Goal: Information Seeking & Learning: Learn about a topic

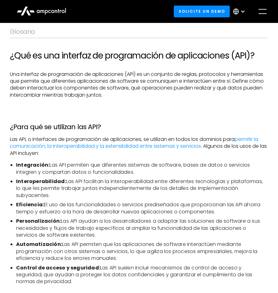
scroll to position [155, 0]
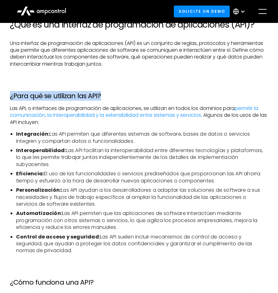
drag, startPoint x: 105, startPoint y: 96, endPoint x: 11, endPoint y: 96, distance: 93.5
click at [11, 96] on h3 "¿Para qué se utilizan las API?" at bounding box center [139, 96] width 258 height 8
copy h3 "¿Para qué se utilizan las API?"
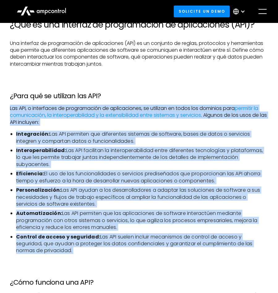
drag, startPoint x: 10, startPoint y: 107, endPoint x: 82, endPoint y: 255, distance: 164.8
click at [82, 255] on div "Glosario ¿Qué es una interfaz de programación de aplicaciones (API)? Una interf…" at bounding box center [139, 252] width 278 height 550
copy div "Lor IPS, d sitametcon ad elitseddoeiu te incididuntut, la etdolore ma aliqu eni…"
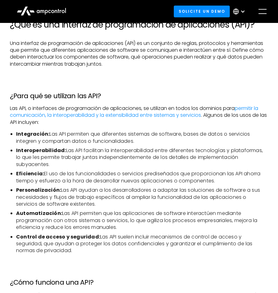
click at [155, 51] on p "Una interfaz de programación de aplicaciones (API) es un conjunto de reglas, pr…" at bounding box center [139, 54] width 258 height 28
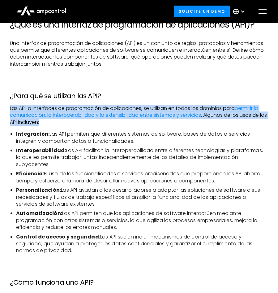
drag, startPoint x: 58, startPoint y: 122, endPoint x: -2, endPoint y: 107, distance: 62.2
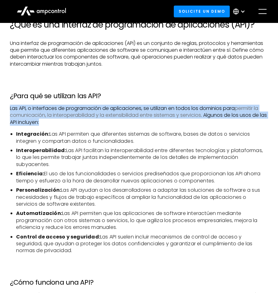
copy p "Las API, o interfaces de programación de aplicaciones, se utilizan en todos los…"
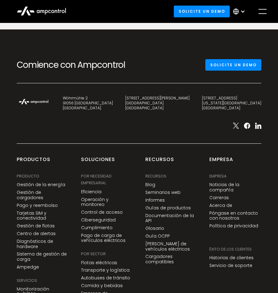
scroll to position [650, 0]
